Goal: Task Accomplishment & Management: Complete application form

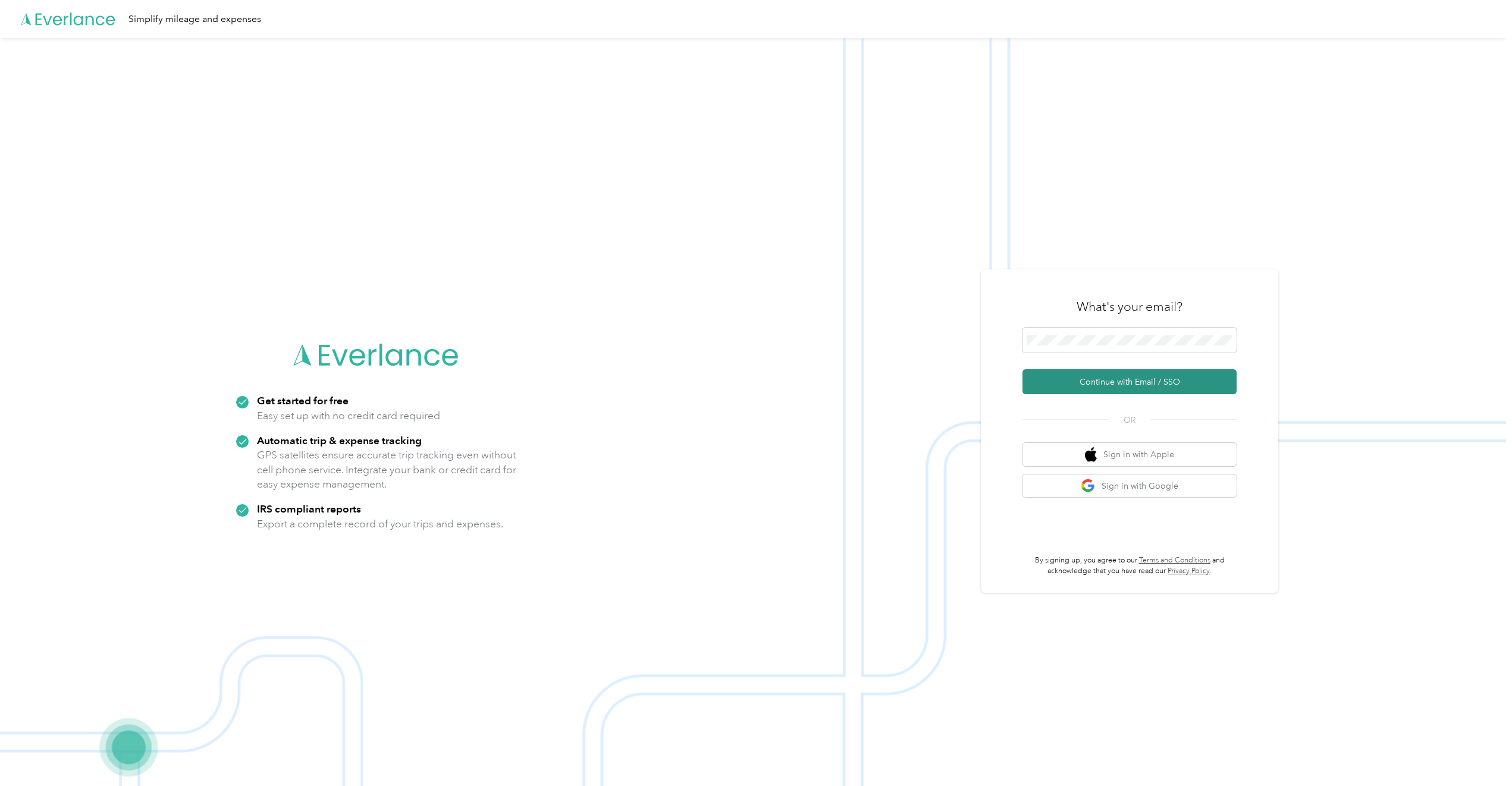
click at [1087, 379] on button "Continue with Email / SSO" at bounding box center [1129, 381] width 214 height 25
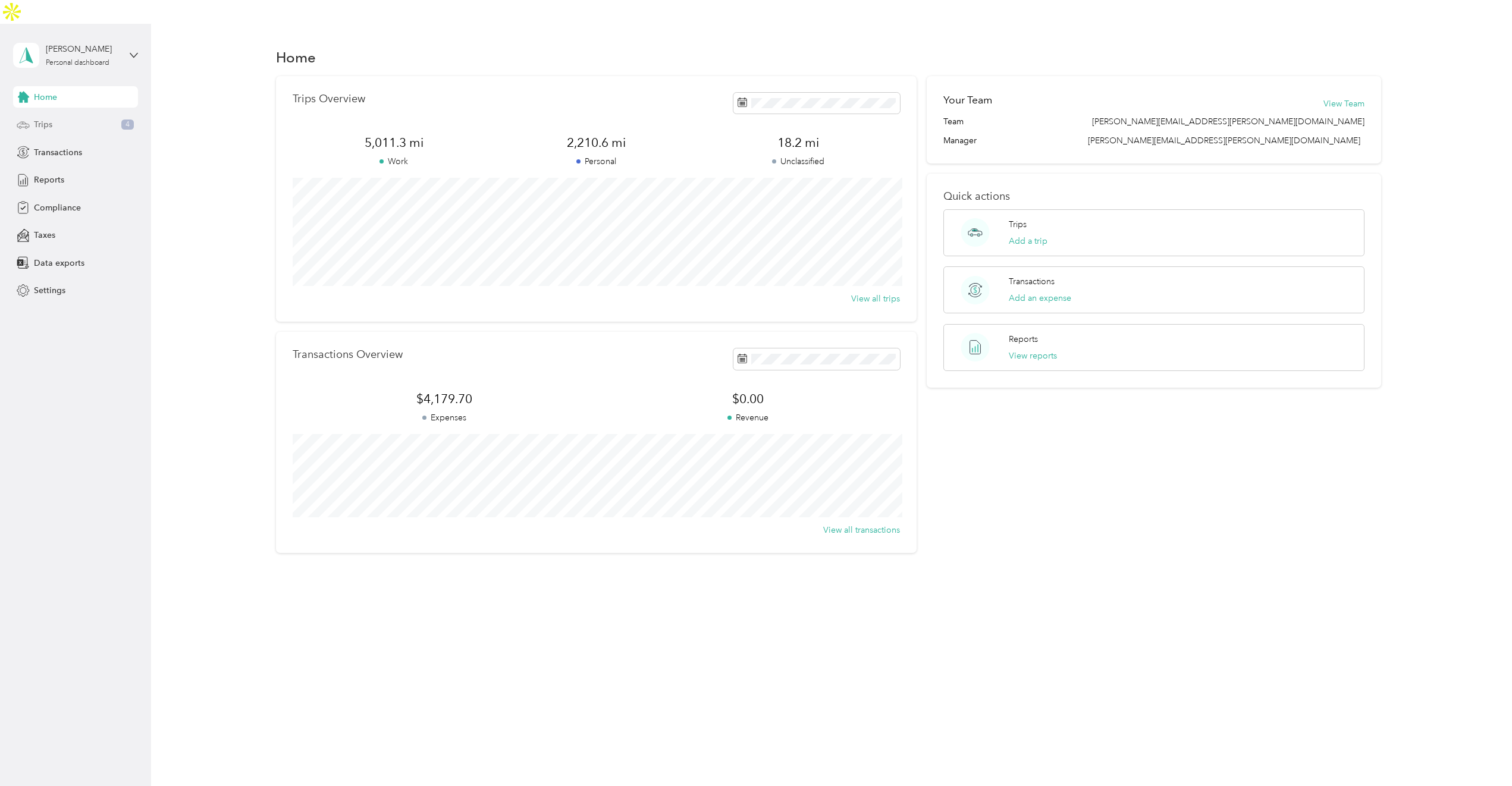
click at [46, 119] on span "Trips" at bounding box center [43, 124] width 19 height 12
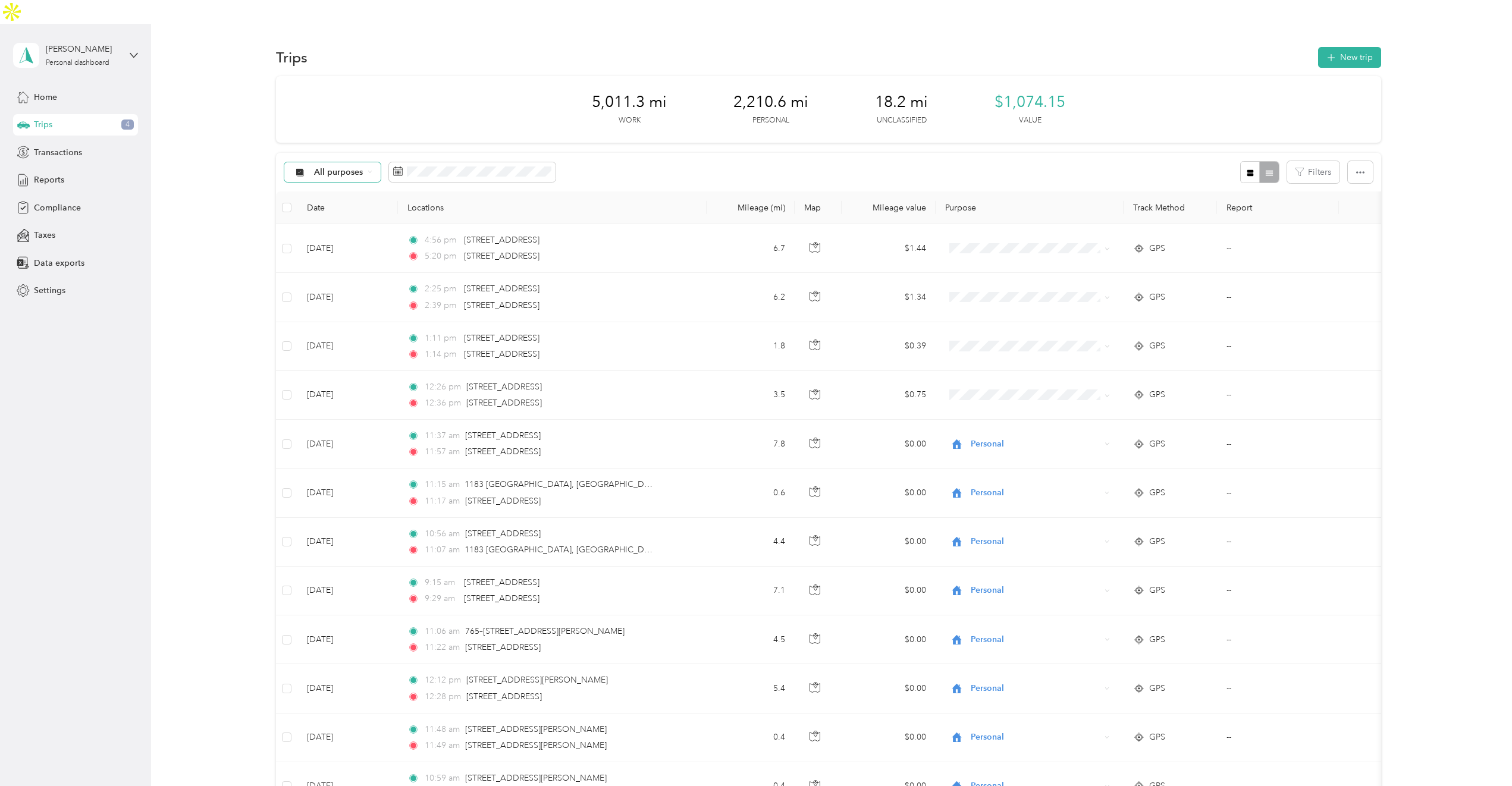
click at [367, 169] on icon at bounding box center [369, 171] width 5 height 5
click at [671, 158] on div "All purposes Filters" at bounding box center [828, 171] width 1105 height 38
click at [569, 251] on button "Last month" at bounding box center [555, 248] width 73 height 21
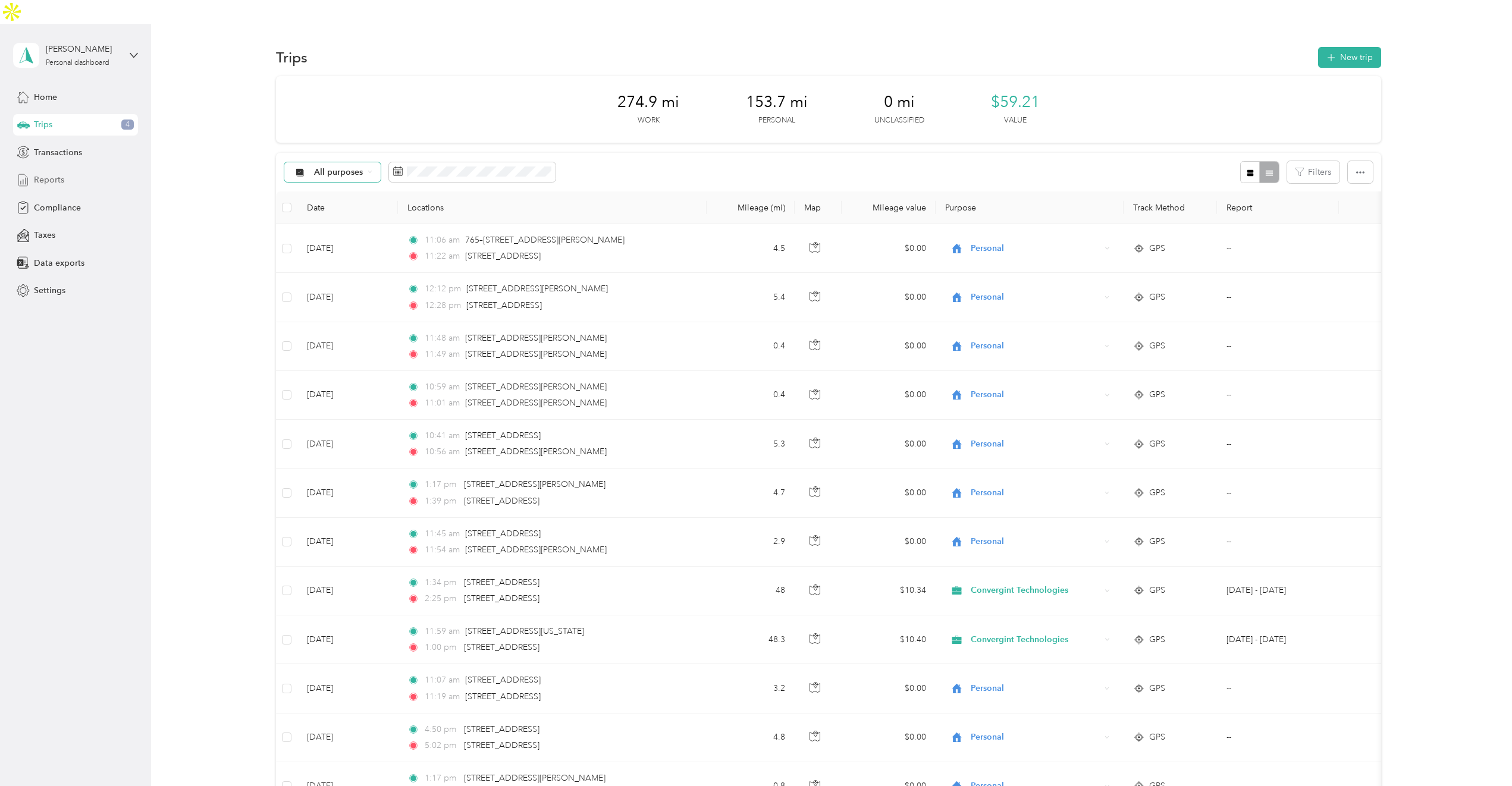
click at [45, 174] on span "Reports" at bounding box center [49, 179] width 30 height 12
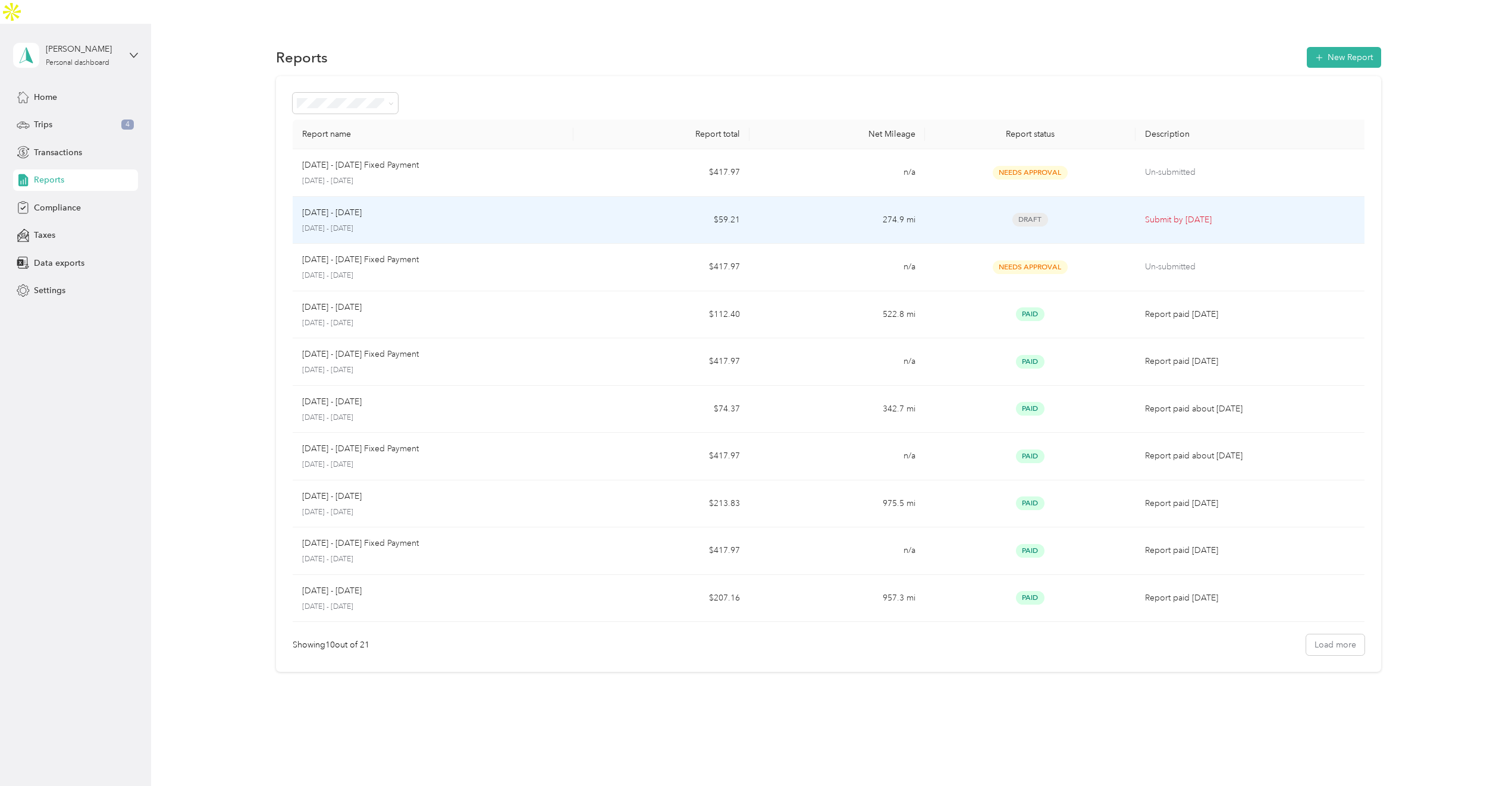
click at [839, 200] on td "274.9 mi" at bounding box center [837, 221] width 176 height 48
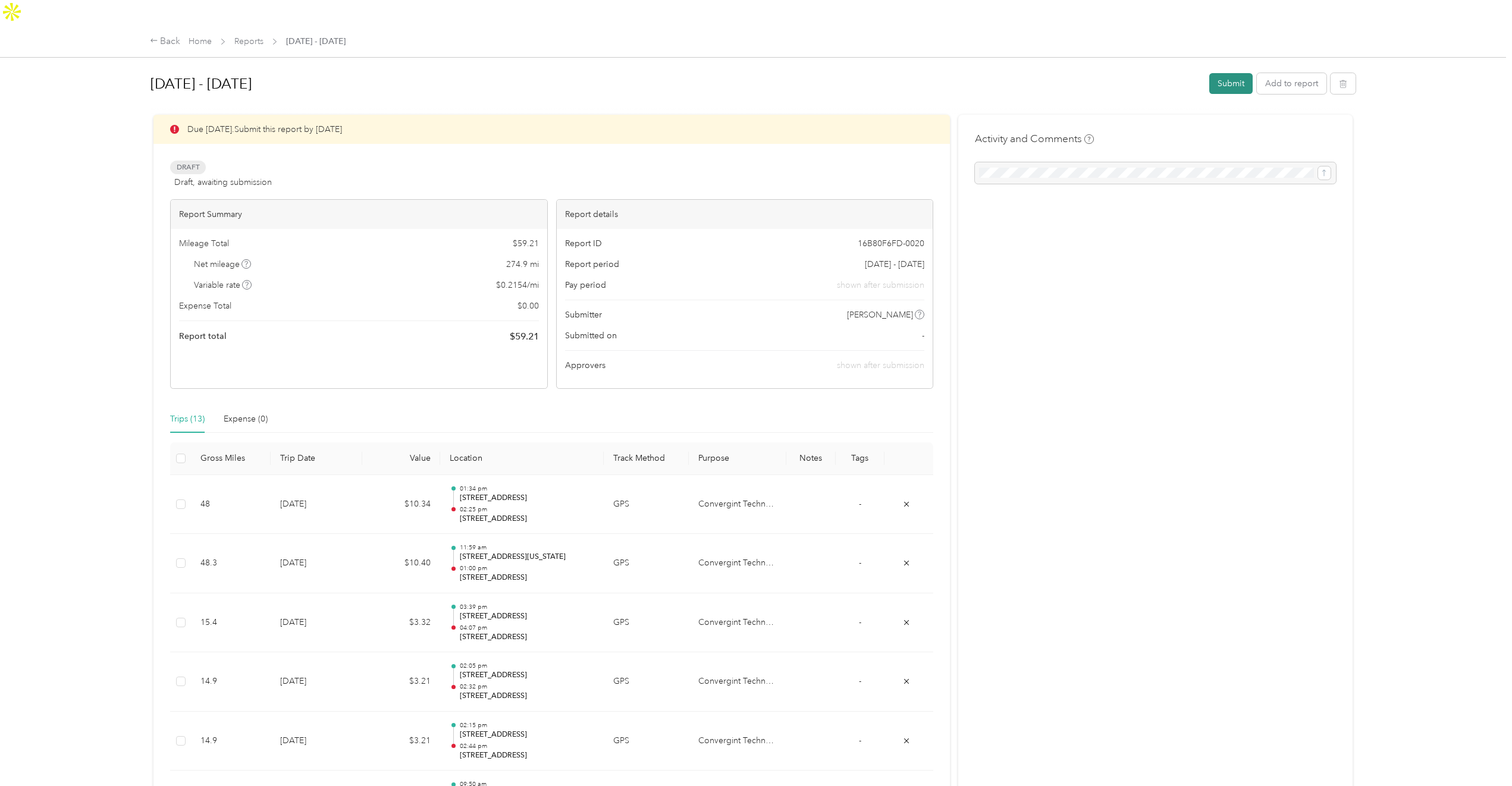
click at [1225, 73] on button "Submit" at bounding box center [1231, 83] width 43 height 21
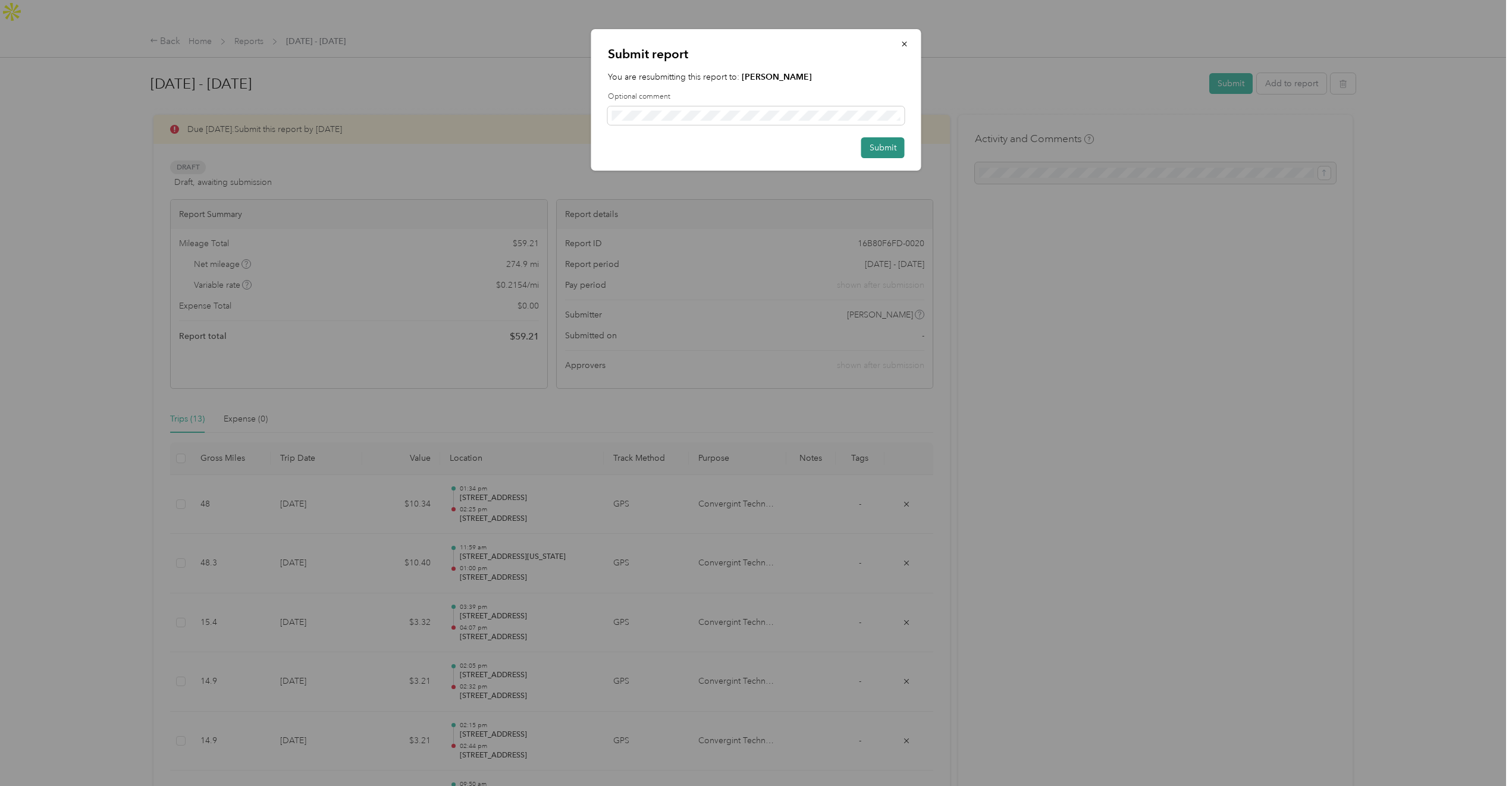
click at [900, 149] on button "Submit" at bounding box center [883, 148] width 43 height 21
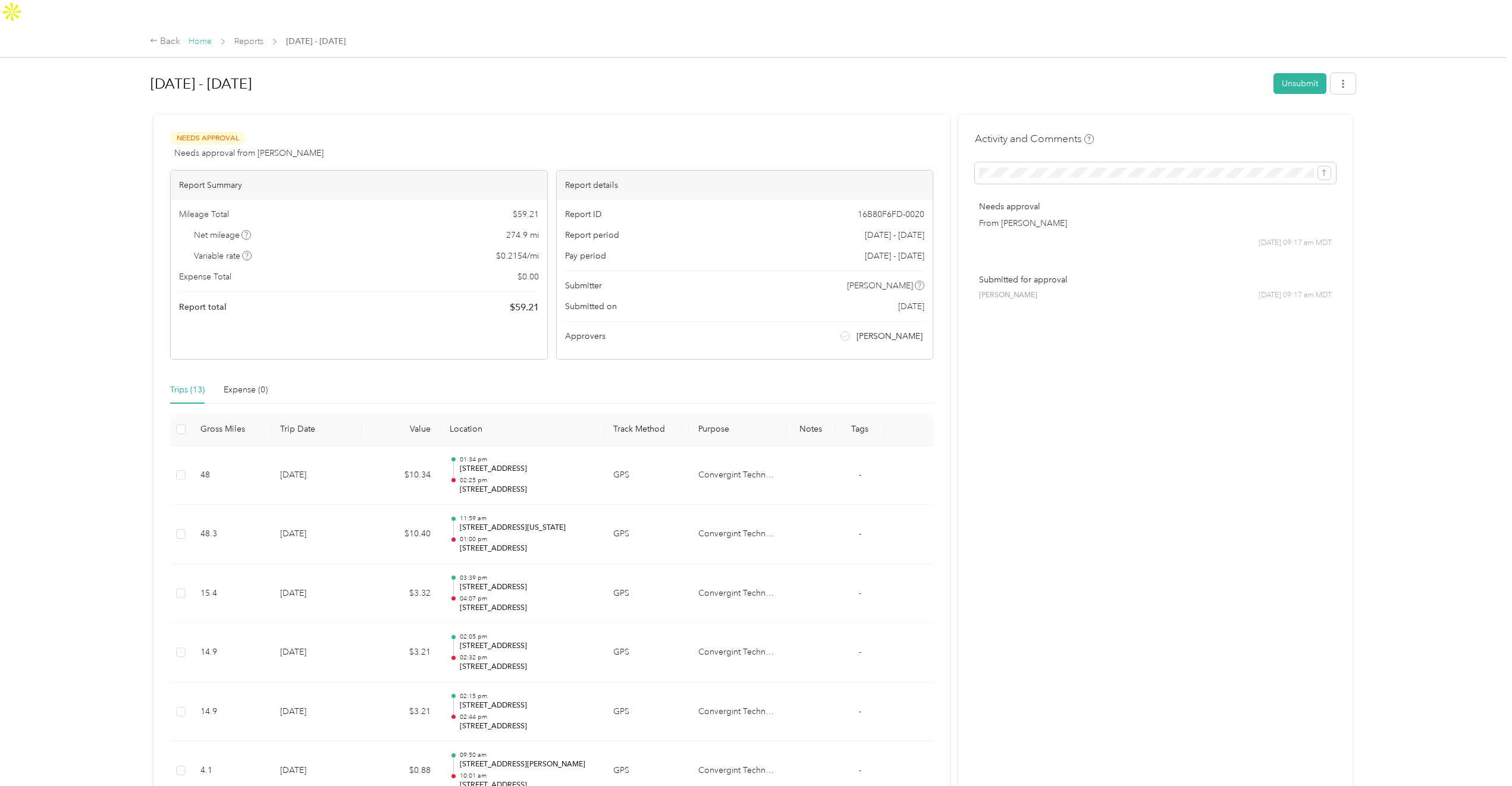
click at [204, 36] on link "Home" at bounding box center [200, 41] width 23 height 10
